Goal: Find contact information: Find contact information

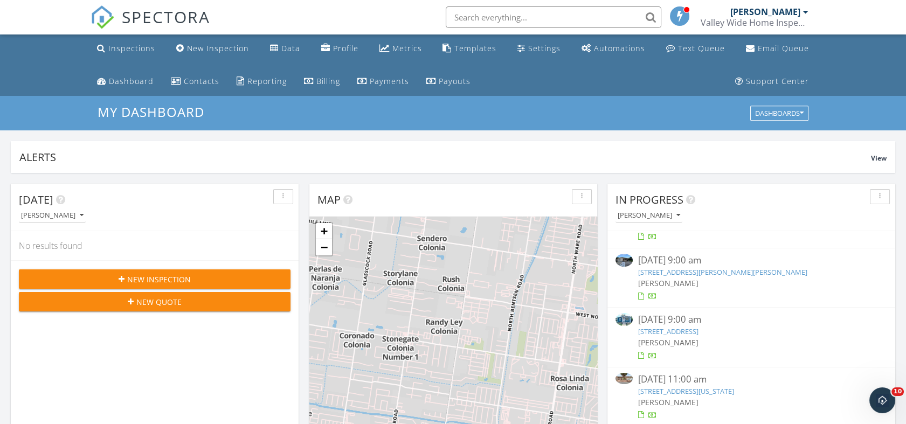
scroll to position [91, 0]
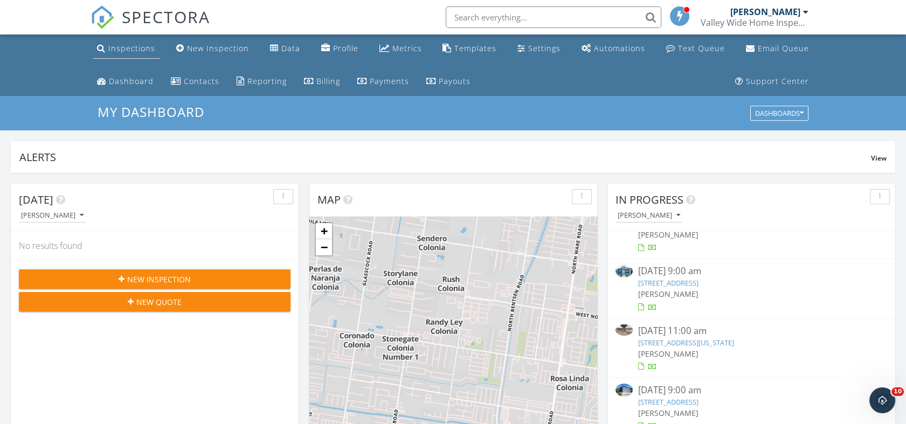
click at [124, 48] on div "Inspections" at bounding box center [131, 48] width 47 height 10
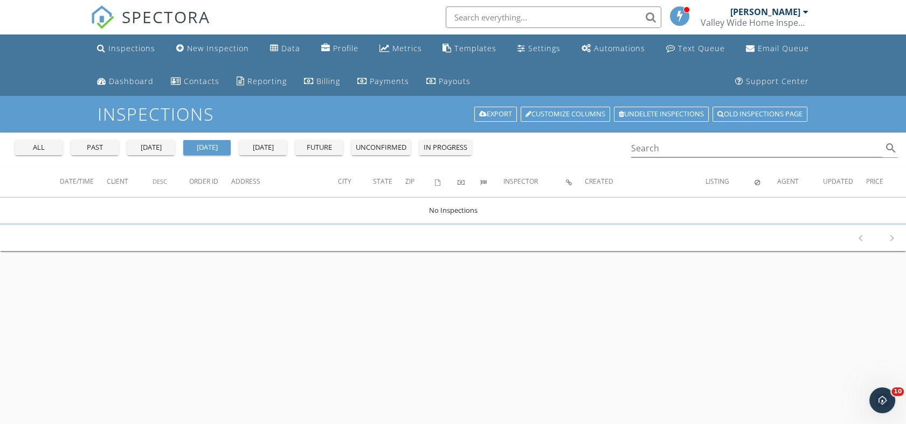
click at [126, 129] on div "Inspections Export Customize Columns Undelete inspections Old inspections page" at bounding box center [453, 114] width 906 height 36
click at [144, 141] on button "[DATE]" at bounding box center [150, 147] width 47 height 15
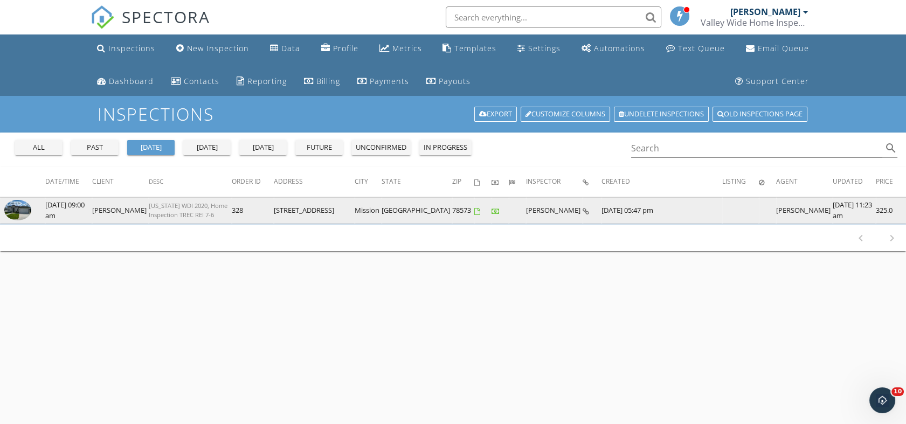
click at [11, 213] on img at bounding box center [17, 210] width 27 height 20
click at [24, 217] on img at bounding box center [17, 210] width 27 height 20
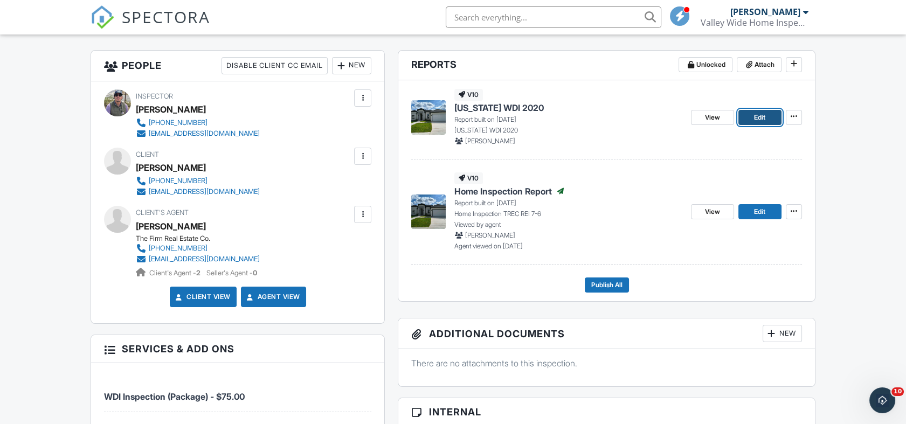
click at [757, 120] on span "Edit" at bounding box center [759, 117] width 11 height 11
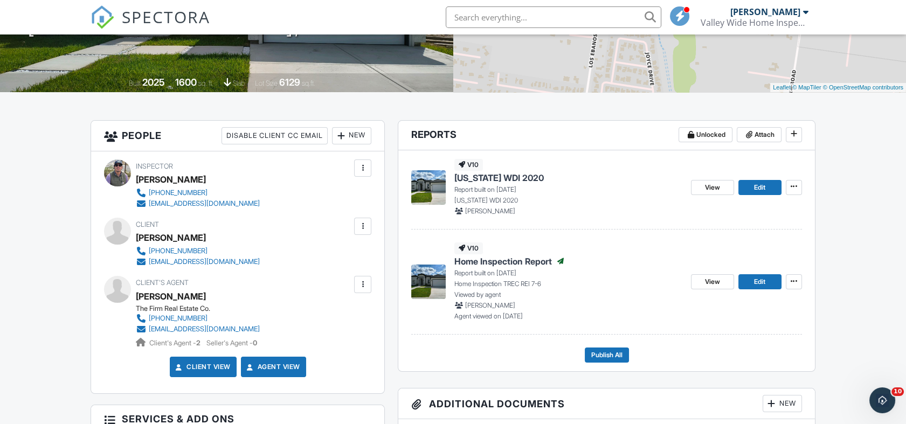
scroll to position [299, 0]
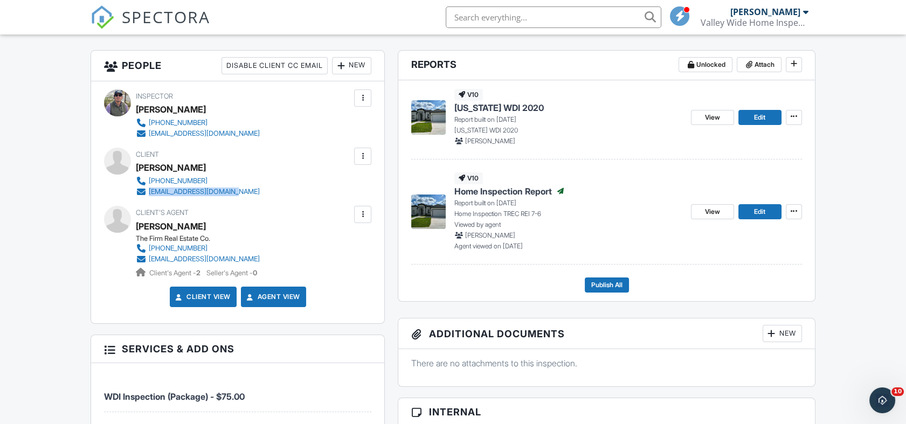
drag, startPoint x: 246, startPoint y: 191, endPoint x: 138, endPoint y: 191, distance: 107.2
click at [138, 191] on div "Client Eduardo Arteaga Rios 956-780-4621 rioseduardo91@gmail.com" at bounding box center [224, 173] width 176 height 50
copy link "rioseduardo91@gmail.com"
